Goal: Transaction & Acquisition: Book appointment/travel/reservation

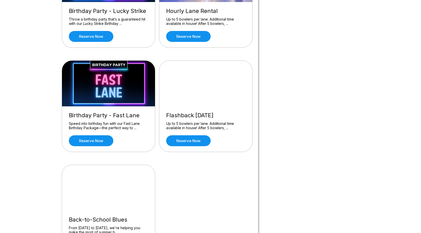
scroll to position [280, 0]
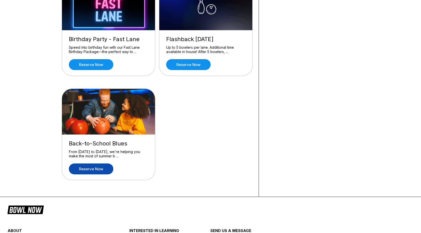
click at [100, 170] on link "Reserve now" at bounding box center [91, 169] width 44 height 11
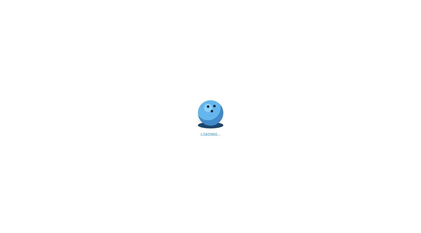
scroll to position [0, 0]
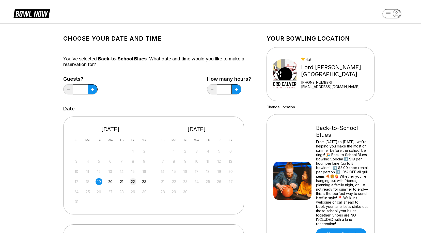
click at [133, 183] on div "22" at bounding box center [133, 181] width 7 height 7
click at [91, 88] on icon at bounding box center [92, 89] width 3 height 3
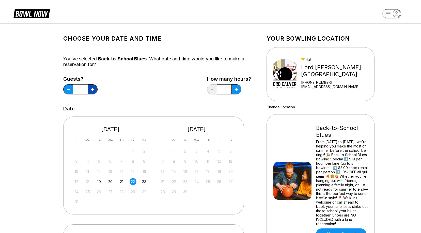
type input "*"
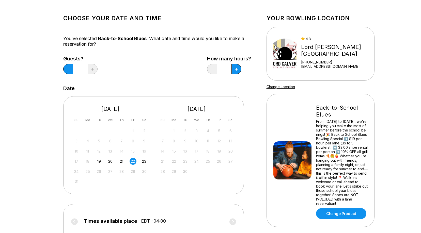
scroll to position [25, 0]
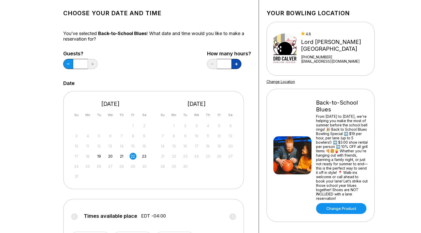
click at [94, 64] on icon at bounding box center [92, 64] width 3 height 3
type input "*"
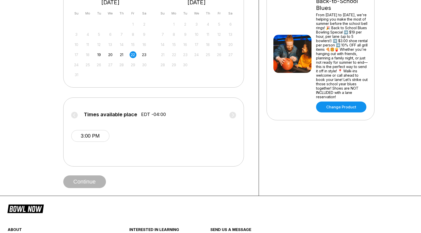
scroll to position [76, 0]
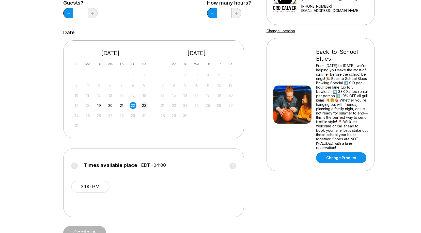
click at [144, 105] on div "23" at bounding box center [144, 105] width 7 height 7
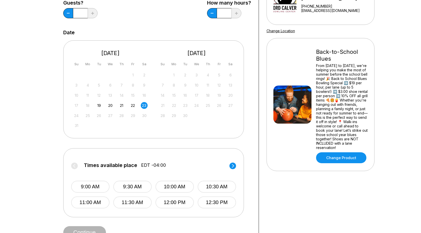
scroll to position [102, 0]
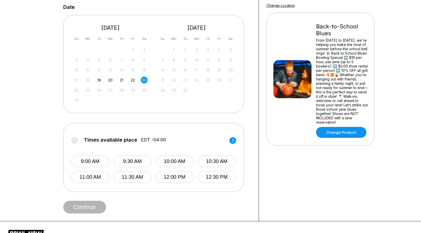
click at [234, 140] on circle at bounding box center [233, 140] width 7 height 7
click at [76, 142] on circle at bounding box center [74, 140] width 7 height 7
click at [131, 79] on div "22" at bounding box center [133, 80] width 7 height 7
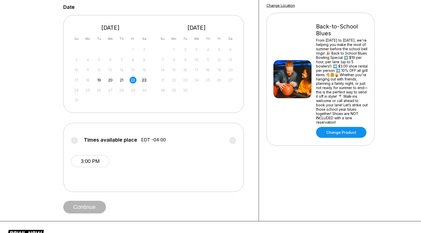
click at [143, 82] on div "23" at bounding box center [144, 80] width 7 height 7
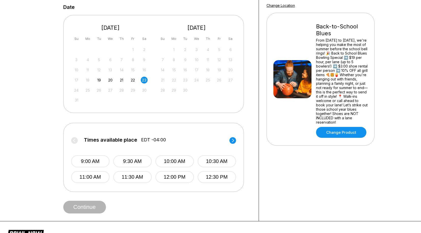
click at [232, 140] on circle at bounding box center [233, 140] width 7 height 7
click at [177, 160] on button "2:00 PM" at bounding box center [175, 162] width 38 height 12
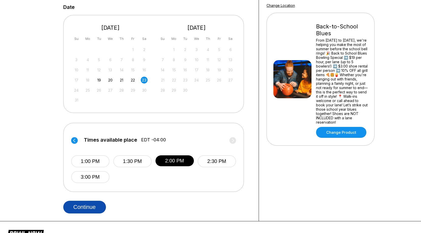
click at [84, 207] on button "Continue" at bounding box center [84, 207] width 43 height 13
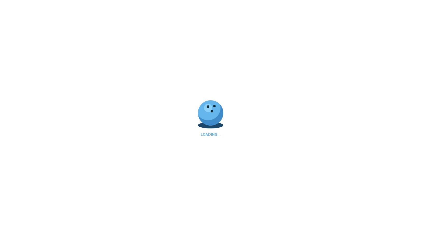
select select "**"
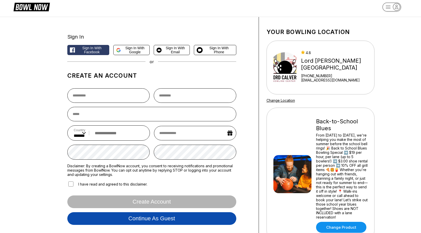
scroll to position [0, 0]
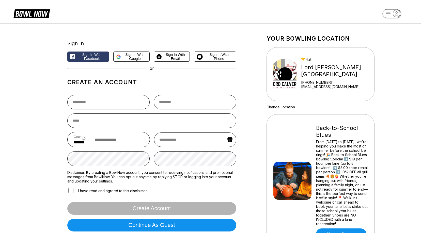
drag, startPoint x: 69, startPoint y: 4, endPoint x: 81, endPoint y: 12, distance: 14.0
